Goal: Task Accomplishment & Management: Manage account settings

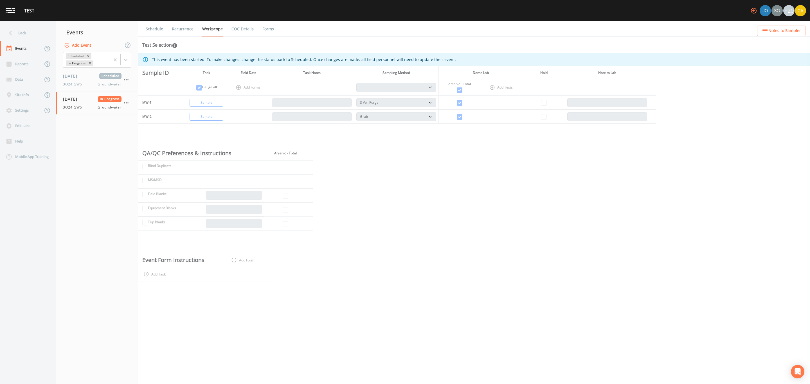
select select "0b1af911-289b-4d7b-9fdf-156f6d27a2cf"
select select "d1353bd6-e69c-47f2-b562-038a0934dacb"
click at [15, 69] on div "Reports" at bounding box center [21, 63] width 43 height 15
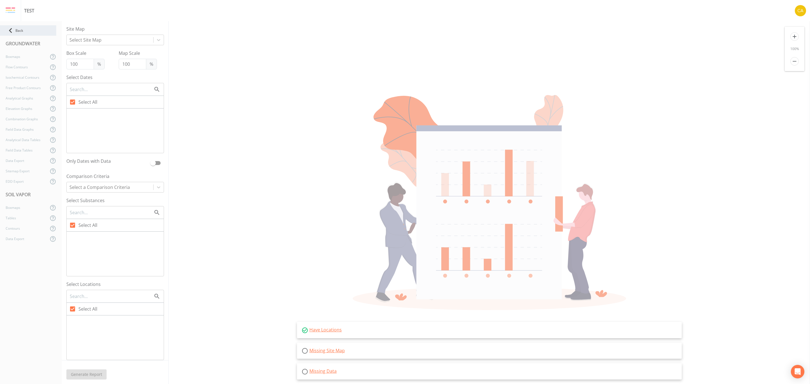
click at [14, 28] on icon at bounding box center [11, 31] width 10 height 10
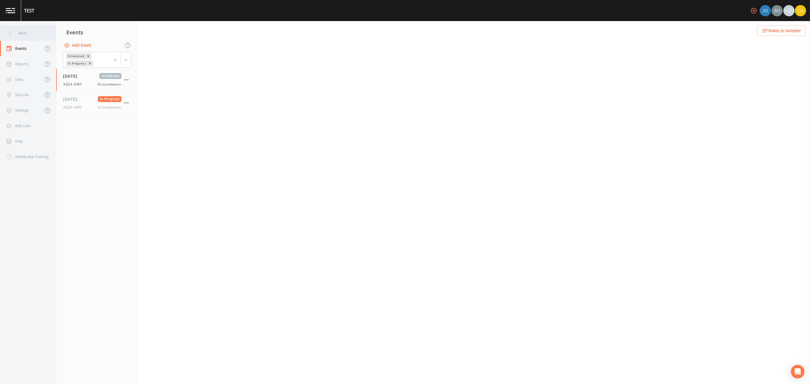
click at [19, 33] on div "Back" at bounding box center [25, 32] width 51 height 15
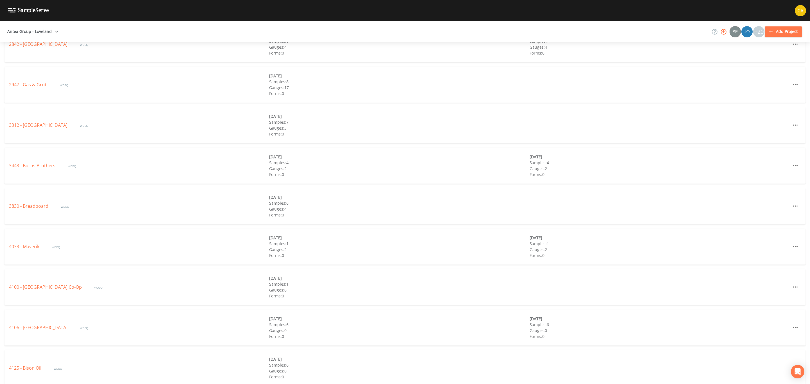
scroll to position [1046, 0]
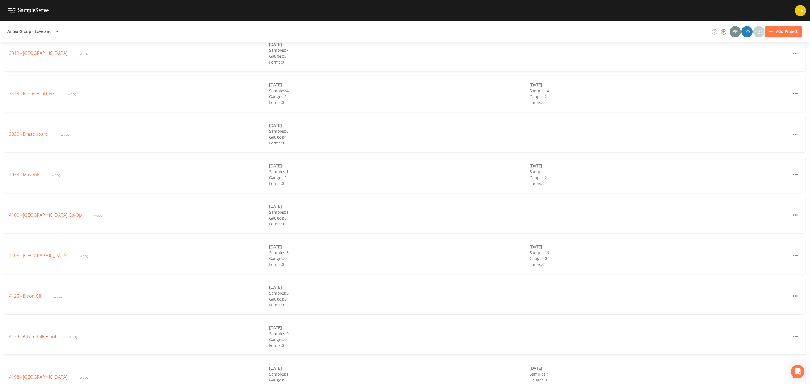
click at [29, 338] on link "4133 - Afton Bulk Plant" at bounding box center [33, 337] width 49 height 6
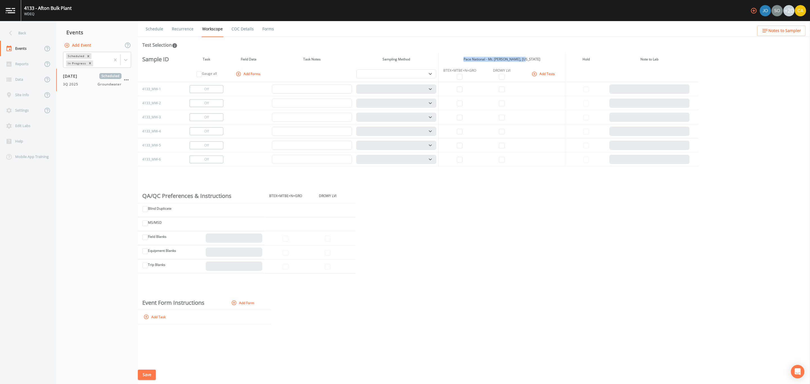
drag, startPoint x: 474, startPoint y: 58, endPoint x: 535, endPoint y: 59, distance: 60.8
click at [535, 59] on th "Pace National - Mt. [PERSON_NAME], [US_STATE]" at bounding box center [502, 59] width 127 height 13
click at [551, 228] on div "Sample ID Task Field Data Task Notes Sampling Method Pace National - Mt. [PERSO…" at bounding box center [474, 209] width 672 height 313
click at [544, 75] on button "Add Tests" at bounding box center [544, 73] width 27 height 9
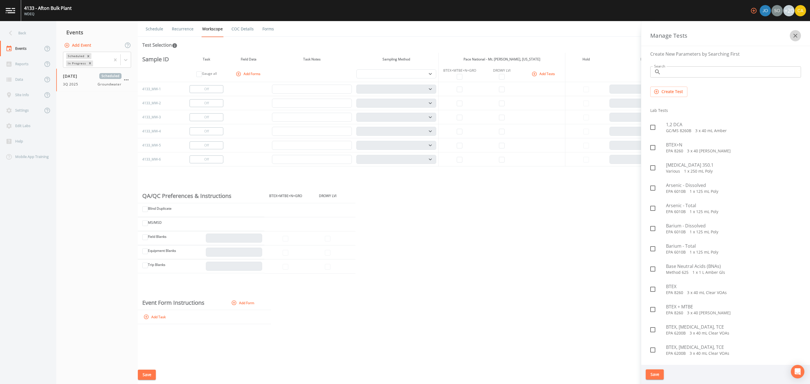
click at [793, 38] on icon "button" at bounding box center [795, 35] width 7 height 7
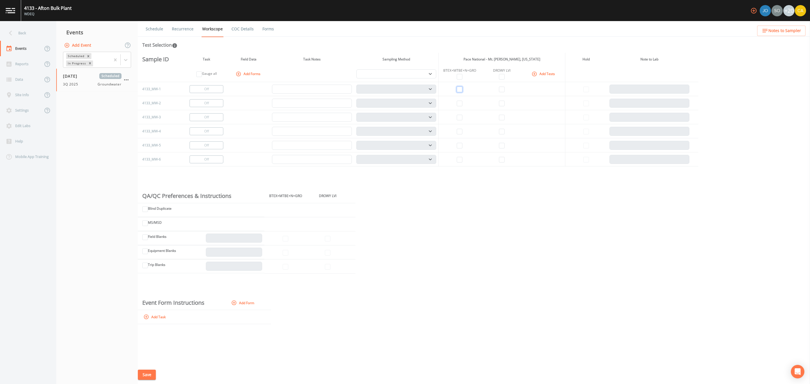
click at [458, 89] on input "checkbox" at bounding box center [460, 90] width 6 height 6
checkbox input "true"
select select "132d7689-3bb8-465b-98a9-744e7d509d8d"
drag, startPoint x: 503, startPoint y: 91, endPoint x: 548, endPoint y: 267, distance: 181.4
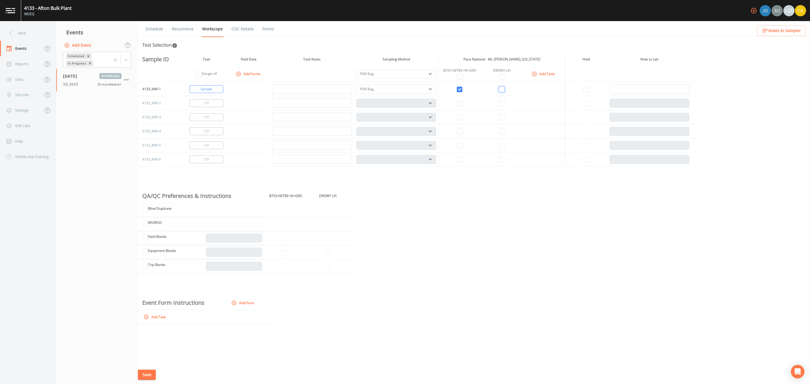
click at [504, 91] on input "checkbox" at bounding box center [502, 90] width 6 height 6
checkbox input "true"
drag, startPoint x: 207, startPoint y: 105, endPoint x: 208, endPoint y: 102, distance: 3.7
click at [208, 102] on button "Change to Gauge" at bounding box center [207, 103] width 34 height 8
click at [381, 75] on select "PDB Bag Grab Low Flow 3 Vol. Purge" at bounding box center [396, 73] width 80 height 9
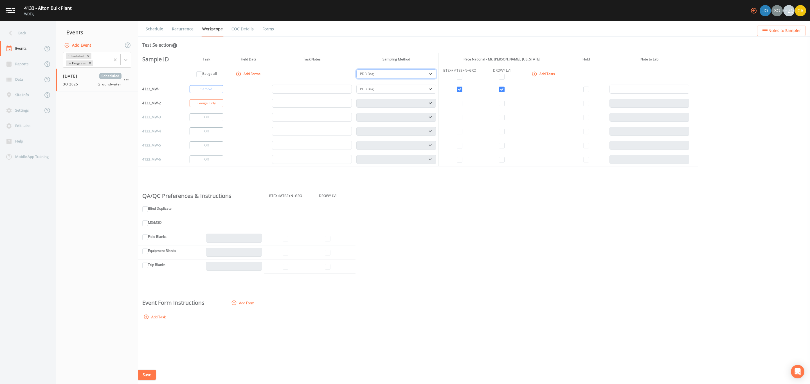
select select "0b1af911-289b-4d7b-9fdf-156f6d27a2cf"
click at [356, 69] on select "PDB Bag Grab Low Flow 3 Vol. Purge" at bounding box center [396, 73] width 80 height 9
select select "0b1af911-289b-4d7b-9fdf-156f6d27a2cf"
click at [439, 227] on div "Sample ID Task Field Data Task Notes Sampling Method Pace National - Mt. [PERSO…" at bounding box center [474, 209] width 672 height 313
click at [153, 29] on link "Schedule" at bounding box center [154, 29] width 19 height 16
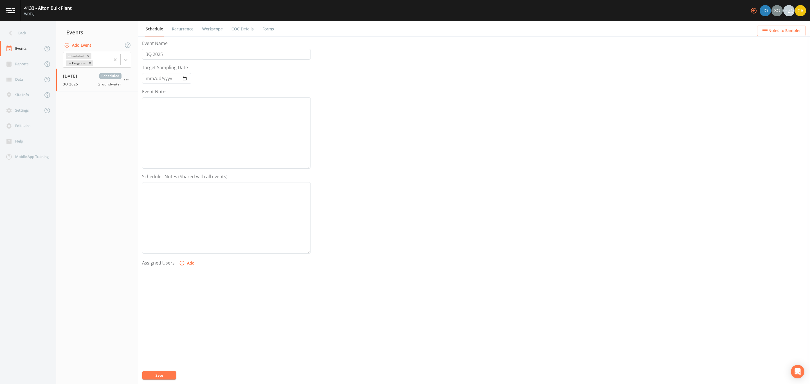
click at [210, 30] on link "Workscope" at bounding box center [212, 29] width 22 height 16
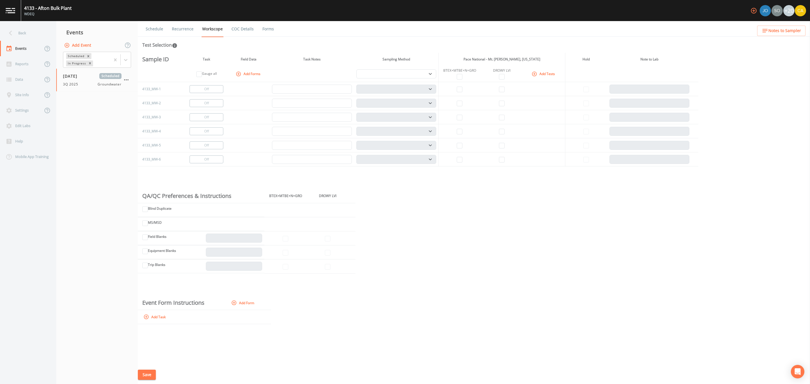
click at [189, 31] on link "Recurrence" at bounding box center [182, 29] width 23 height 16
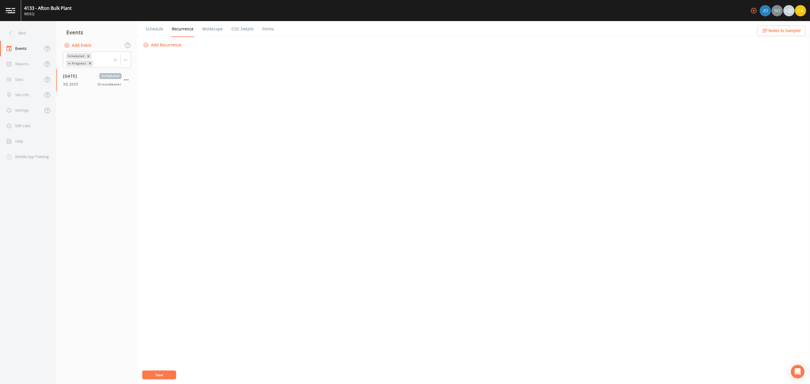
click at [239, 31] on link "COC Details" at bounding box center [243, 29] width 24 height 16
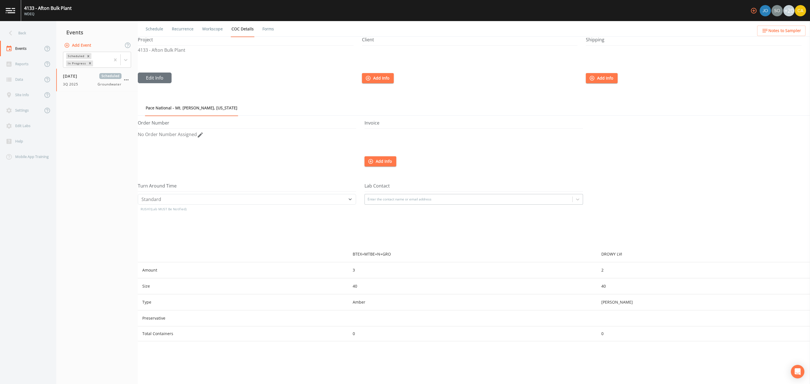
click at [256, 32] on li "Forms" at bounding box center [265, 29] width 20 height 16
click at [271, 30] on link "Forms" at bounding box center [268, 29] width 13 height 16
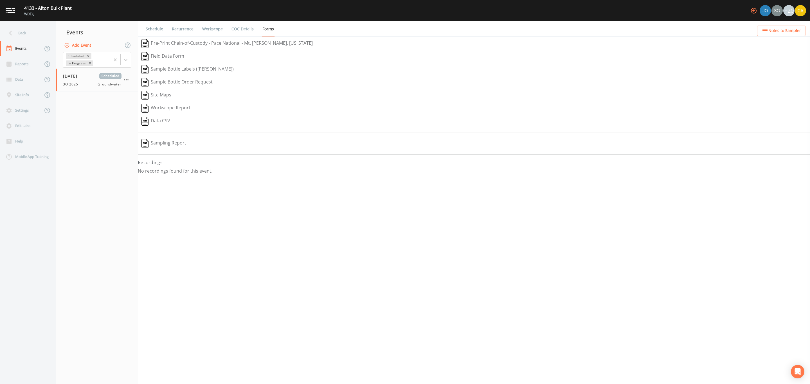
click at [149, 28] on link "Schedule" at bounding box center [154, 29] width 19 height 16
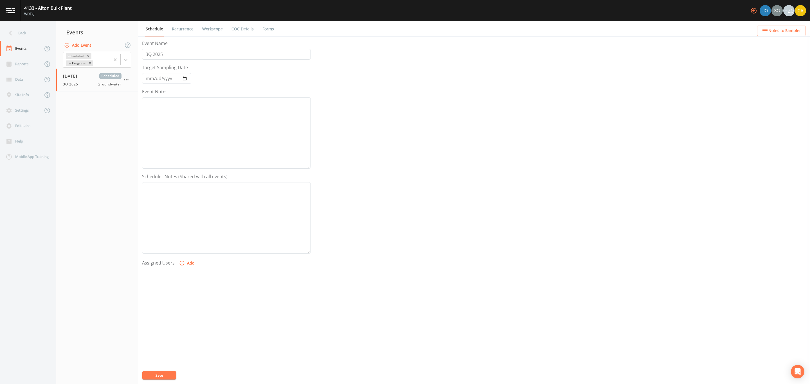
click at [184, 35] on link "Recurrence" at bounding box center [182, 29] width 23 height 16
click at [24, 31] on div "Back" at bounding box center [25, 32] width 51 height 15
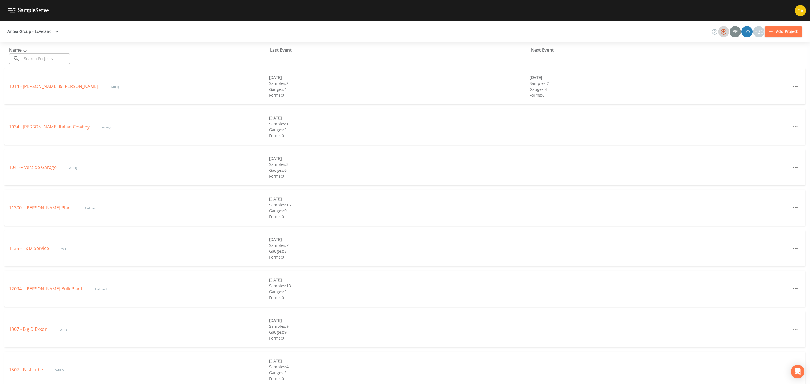
click at [725, 31] on icon "button" at bounding box center [723, 31] width 7 height 7
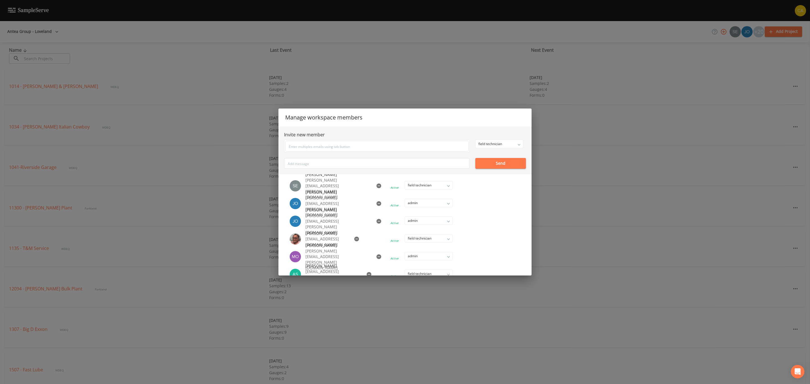
click at [460, 64] on div "Manage workspace members Invite new member field technician owner admin field t…" at bounding box center [405, 192] width 810 height 384
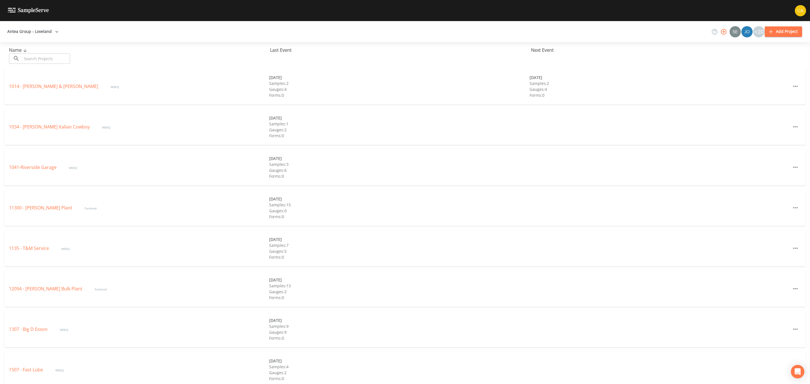
click at [726, 30] on icon "button" at bounding box center [724, 32] width 6 height 6
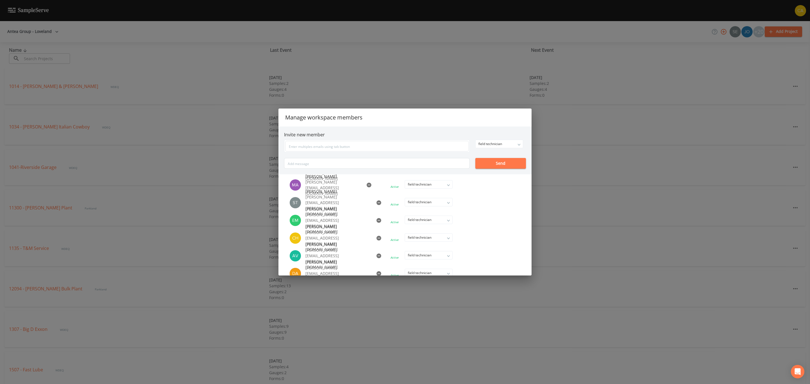
scroll to position [293, 0]
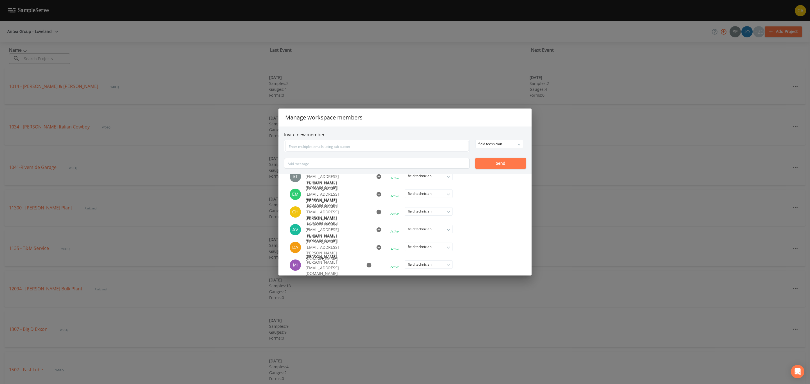
drag, startPoint x: 721, startPoint y: 193, endPoint x: 703, endPoint y: 191, distance: 17.9
click at [716, 192] on div "Manage workspace members Invite new member field technician owner admin field t…" at bounding box center [405, 192] width 810 height 384
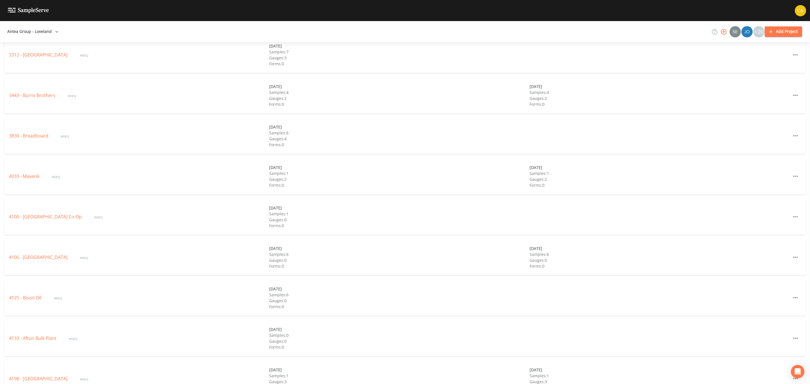
scroll to position [1087, 0]
click at [49, 295] on link "4133 - Afton Bulk Plant" at bounding box center [33, 296] width 49 height 6
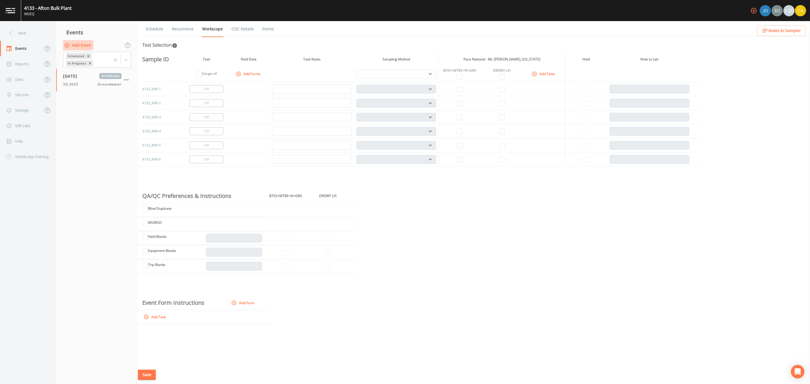
click at [80, 46] on button "Add Event" at bounding box center [78, 45] width 30 height 10
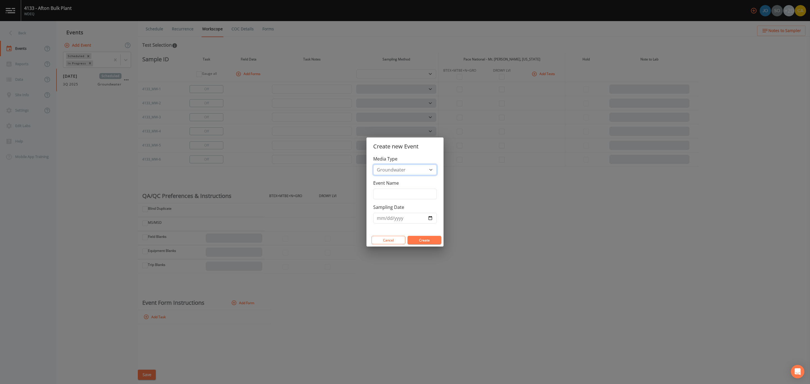
click at [414, 166] on select "Groundwater Soil Vapor" at bounding box center [405, 170] width 64 height 11
click at [373, 165] on select "Groundwater Soil Vapor" at bounding box center [405, 170] width 64 height 11
click at [406, 191] on input "Event Name" at bounding box center [405, 194] width 64 height 11
click at [406, 156] on div "Media Type Groundwater Soil Vapor" at bounding box center [405, 166] width 64 height 20
click at [393, 242] on button "Cancel" at bounding box center [389, 240] width 34 height 8
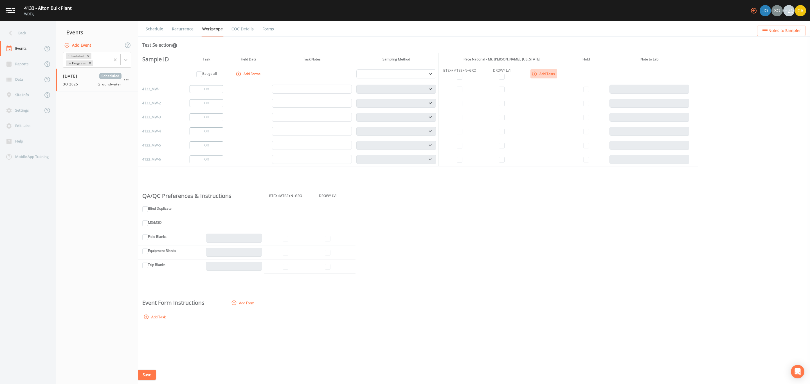
click at [539, 73] on button "Add Tests" at bounding box center [544, 73] width 27 height 9
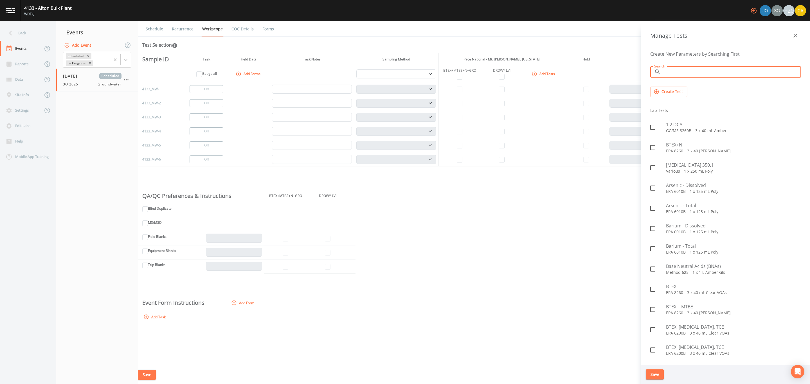
drag, startPoint x: 702, startPoint y: 71, endPoint x: 703, endPoint y: 77, distance: 6.0
click at [702, 71] on input "Search" at bounding box center [732, 71] width 138 height 11
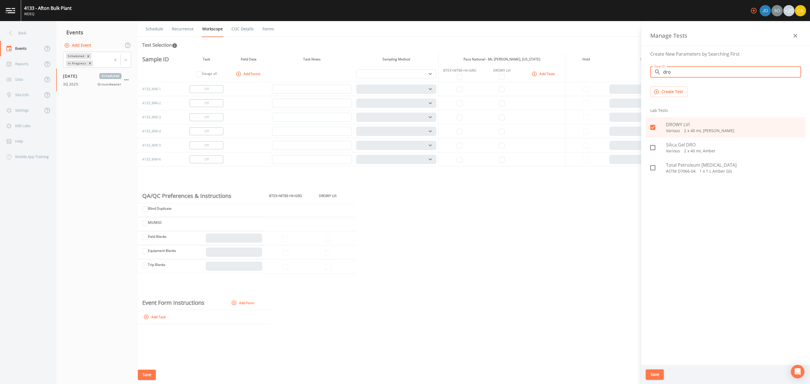
type input "dro"
click at [798, 33] on icon "button" at bounding box center [795, 35] width 7 height 7
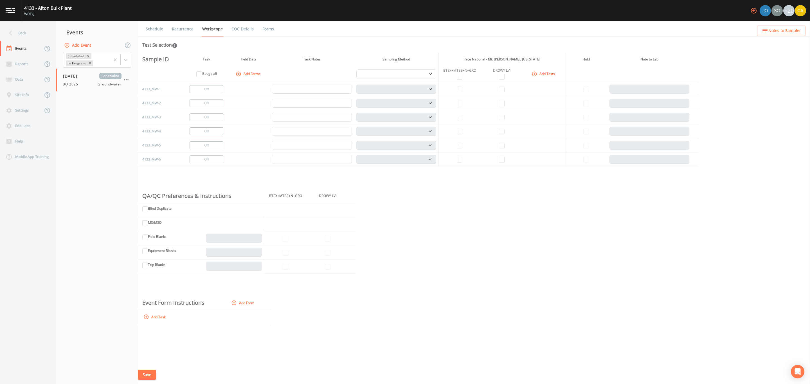
click at [457, 92] on td at bounding box center [460, 89] width 42 height 14
click at [500, 90] on input "checkbox" at bounding box center [502, 90] width 6 height 6
checkbox input "true"
select select "132d7689-3bb8-465b-98a9-744e7d509d8d"
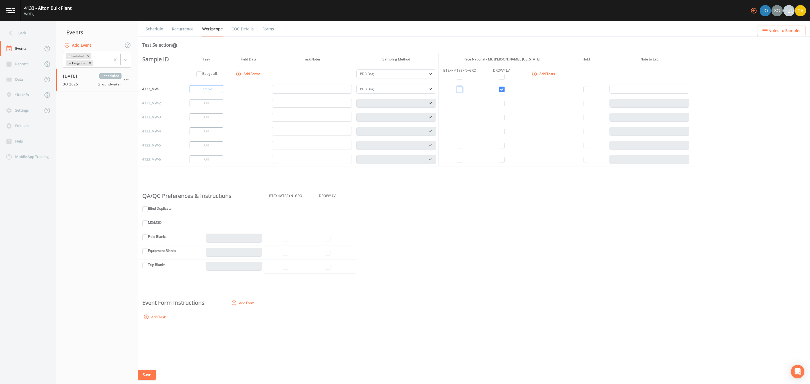
click at [461, 89] on input "checkbox" at bounding box center [460, 90] width 6 height 6
checkbox input "true"
click at [208, 106] on button "Change to Gauge" at bounding box center [207, 103] width 34 height 8
click at [412, 75] on select "PDB Bag Grab Low Flow 3 Vol. Purge" at bounding box center [396, 73] width 80 height 9
select select "0b1af911-289b-4d7b-9fdf-156f6d27a2cf"
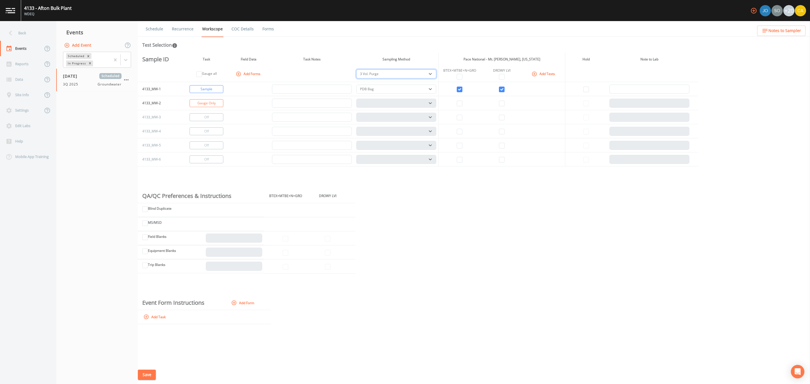
click at [356, 69] on select "PDB Bag Grab Low Flow 3 Vol. Purge" at bounding box center [396, 73] width 80 height 9
select select "0b1af911-289b-4d7b-9fdf-156f6d27a2cf"
click at [416, 248] on div "Sample ID Task Field Data Task Notes Sampling Method Pace National - Mt. [PERSO…" at bounding box center [474, 209] width 672 height 313
click at [13, 32] on icon at bounding box center [11, 33] width 10 height 10
